Goal: Task Accomplishment & Management: Manage account settings

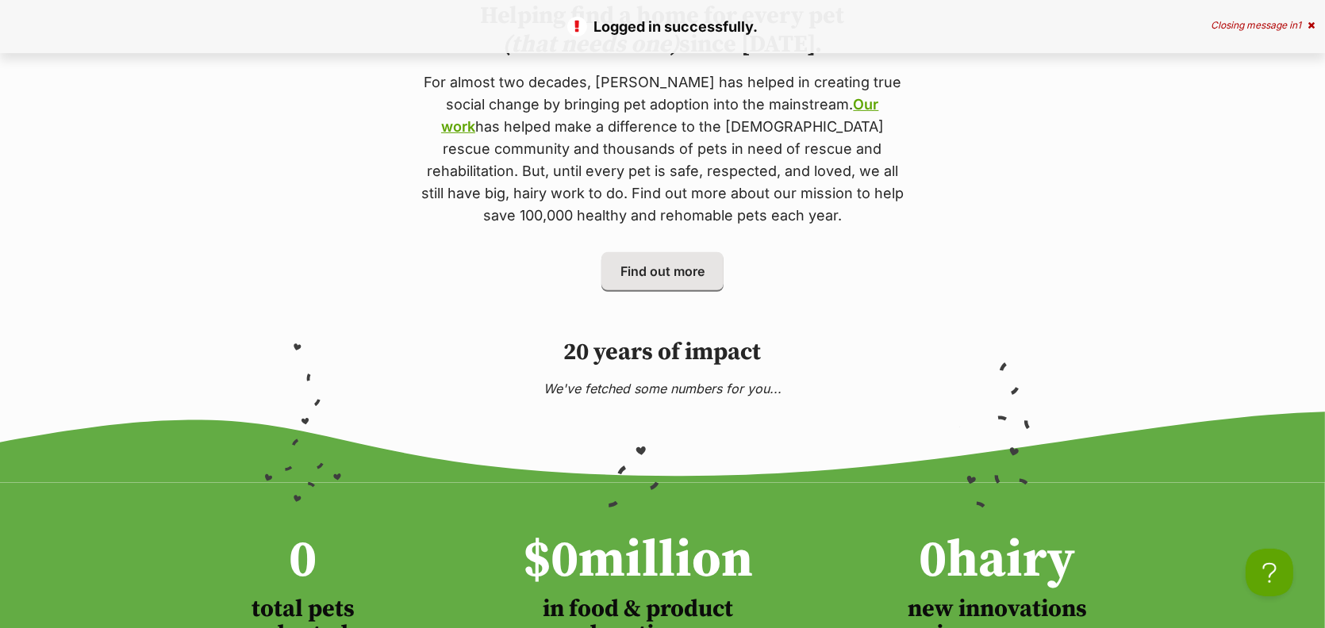
scroll to position [927, 0]
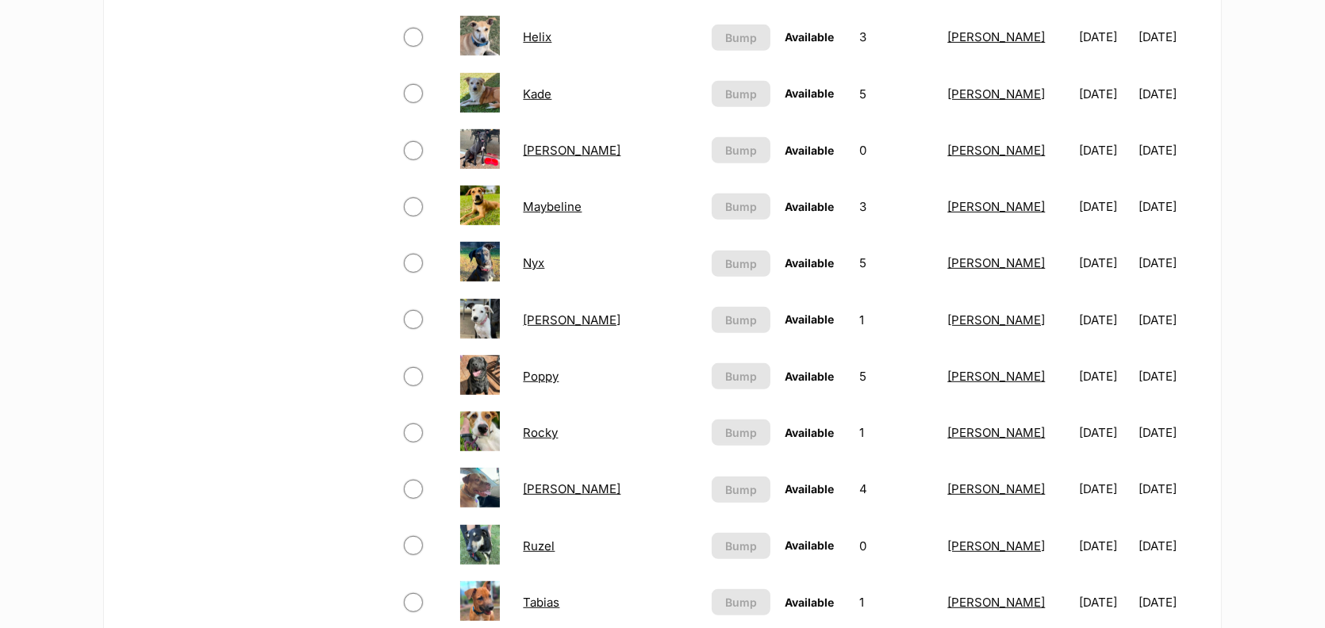
scroll to position [1104, 0]
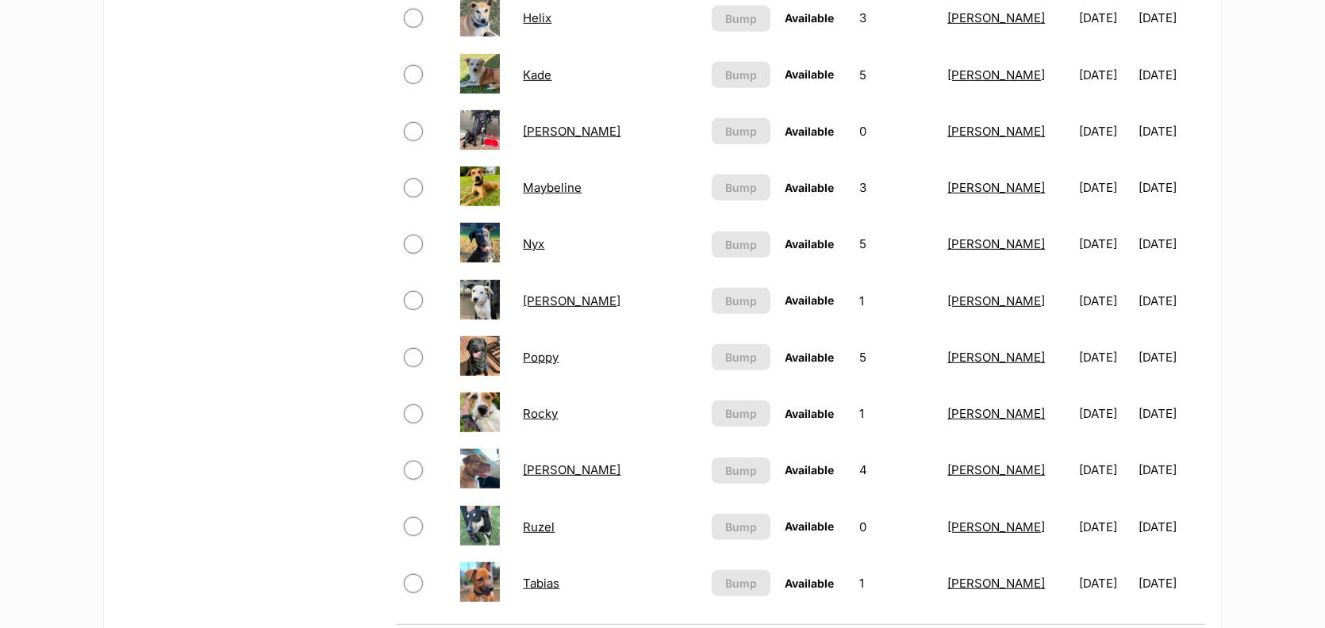
click at [537, 365] on link "Poppy" at bounding box center [541, 357] width 36 height 15
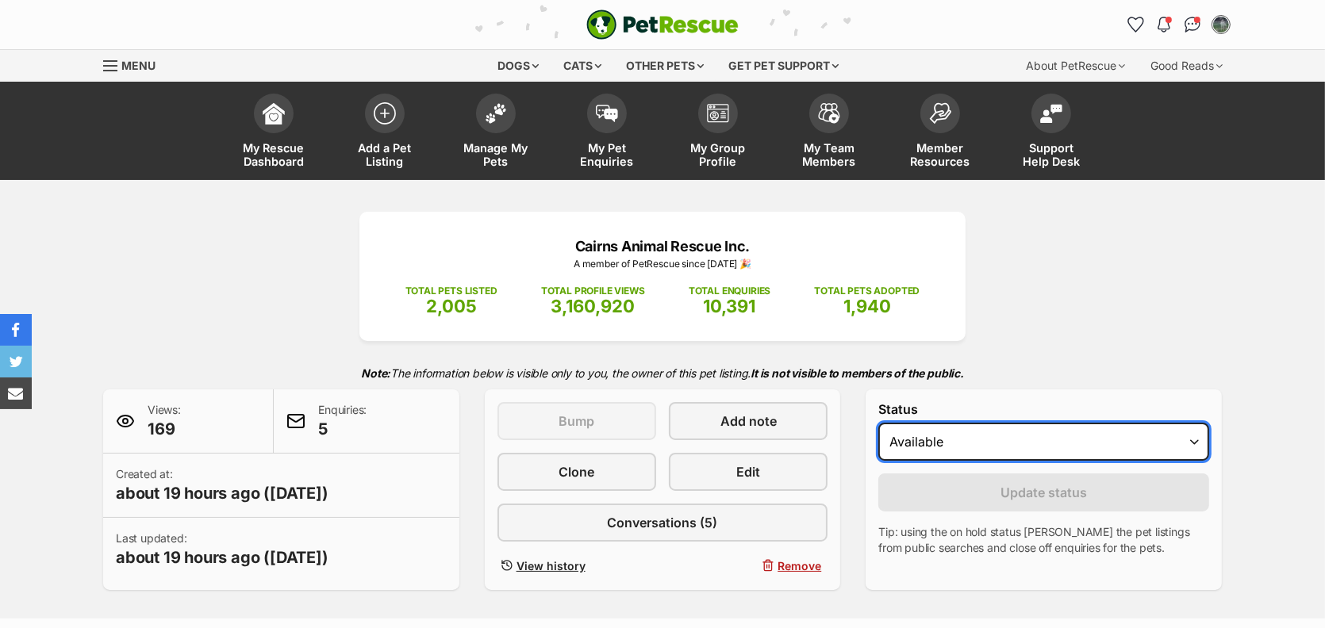
click at [1187, 461] on select "Draft - not available as listing has enquires Available On hold Adopted" at bounding box center [1043, 442] width 331 height 38
select select "rehomed"
click at [893, 461] on select "Draft - not available as listing has enquires Available On hold Adopted" at bounding box center [1043, 442] width 331 height 38
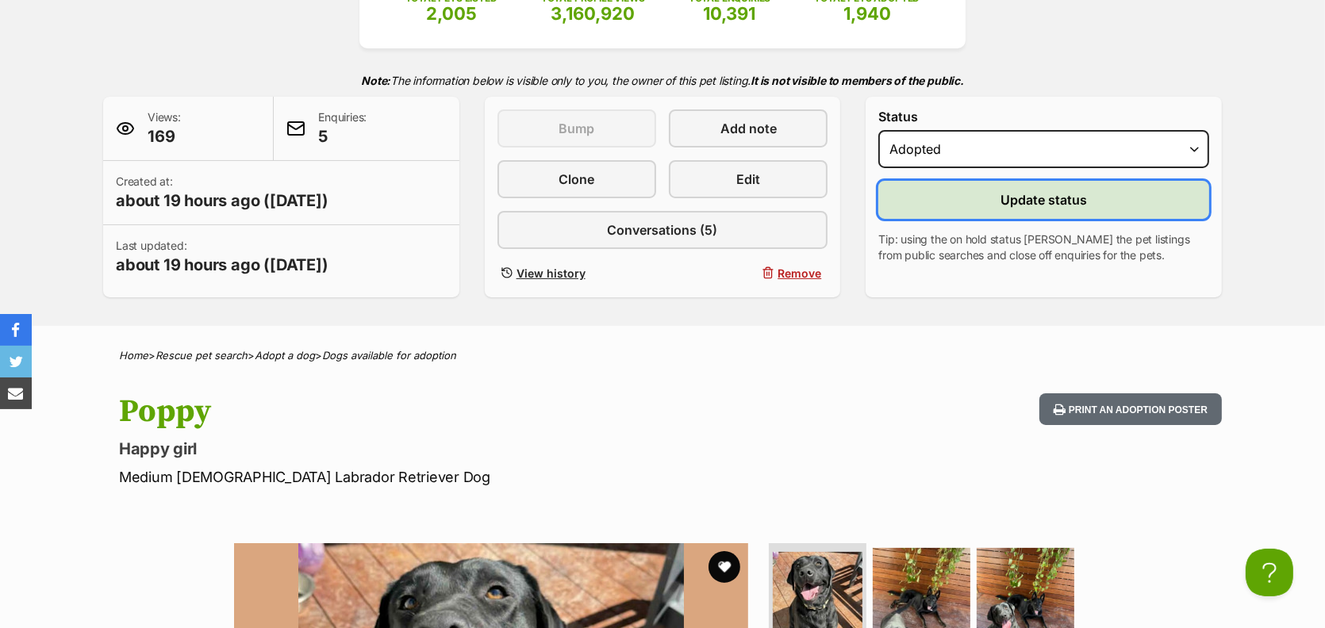
click at [1025, 209] on span "Update status" at bounding box center [1044, 199] width 86 height 19
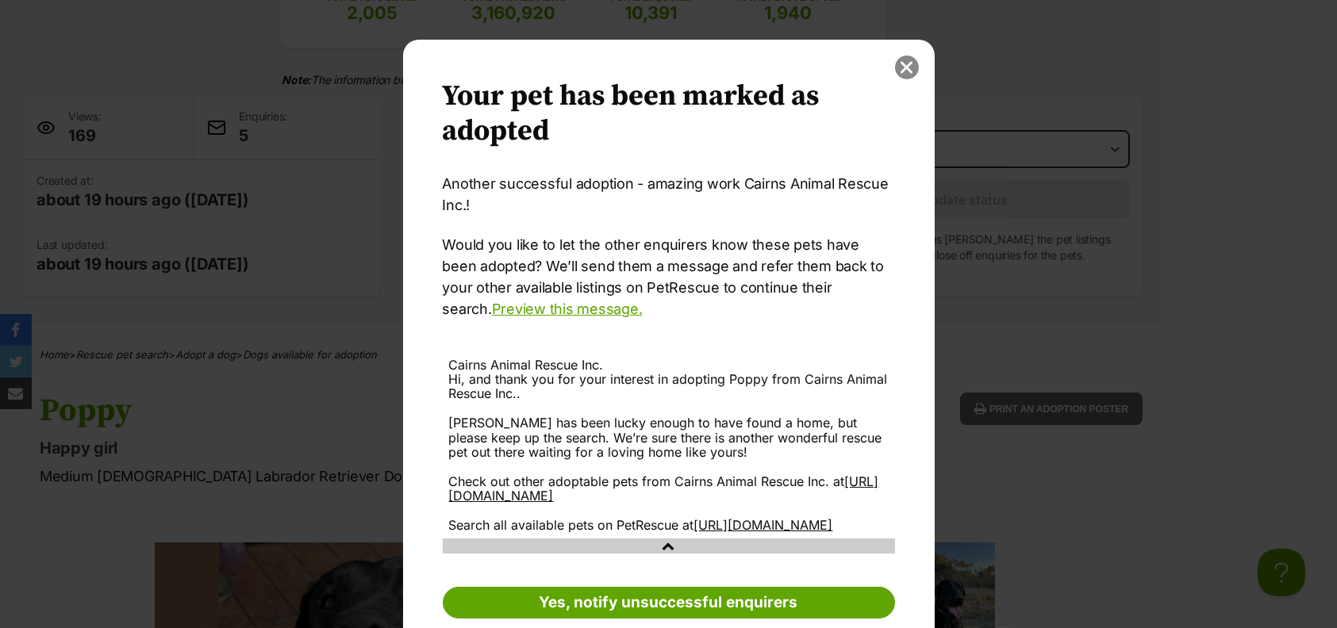
click at [903, 65] on button "close" at bounding box center [907, 68] width 24 height 24
